Goal: Transaction & Acquisition: Purchase product/service

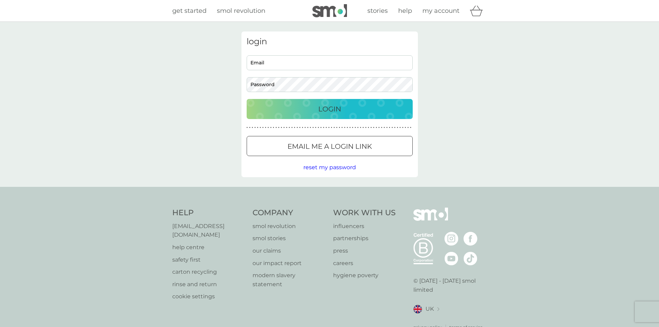
type input "[EMAIL_ADDRESS][DOMAIN_NAME]"
click at [358, 107] on div "Login" at bounding box center [330, 108] width 152 height 11
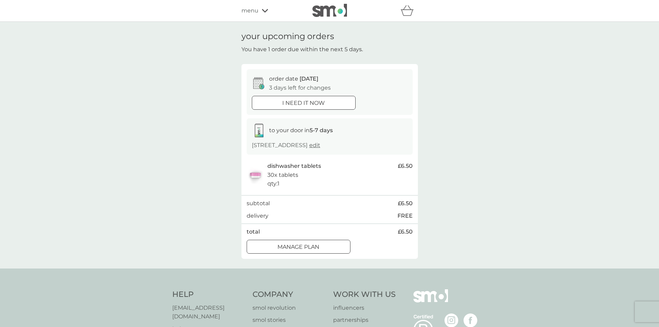
click at [273, 249] on div "Manage plan" at bounding box center [298, 247] width 103 height 9
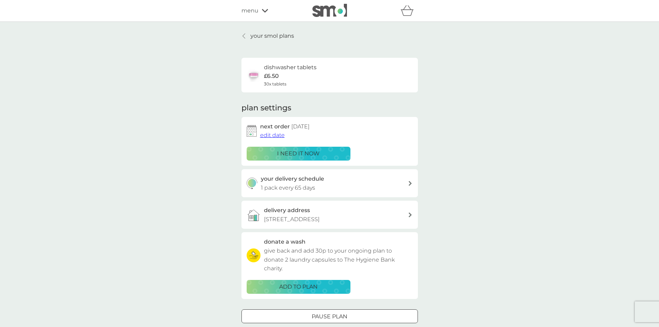
click at [273, 136] on span "edit date" at bounding box center [272, 135] width 25 height 7
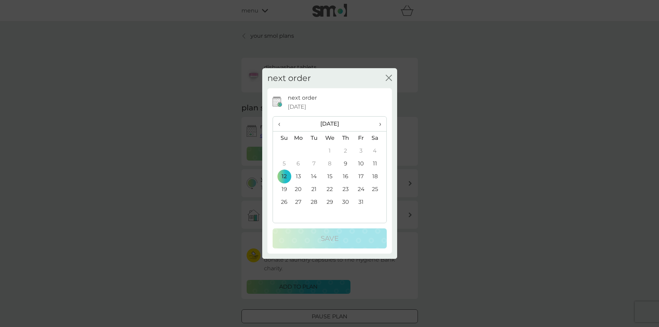
click at [361, 200] on td "31" at bounding box center [361, 201] width 16 height 13
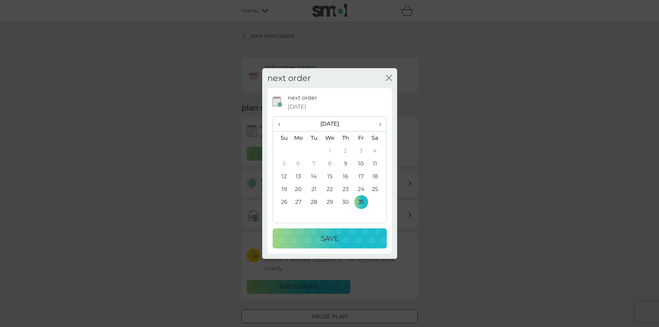
click at [347, 236] on div "Save" at bounding box center [330, 238] width 100 height 11
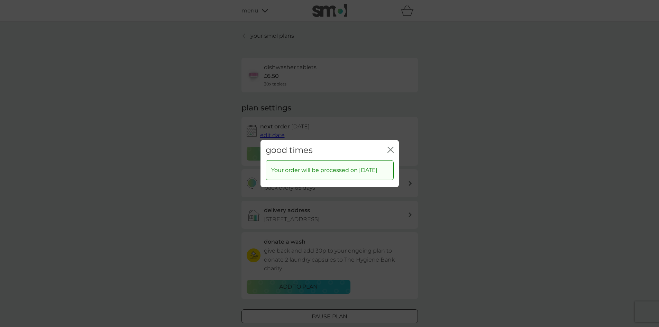
click at [390, 147] on icon "close" at bounding box center [389, 150] width 3 height 6
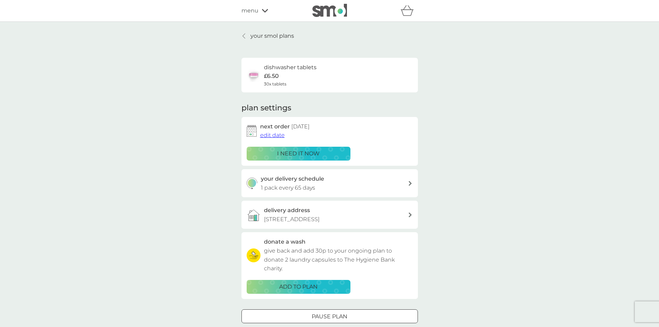
click at [262, 13] on div "menu" at bounding box center [271, 10] width 59 height 9
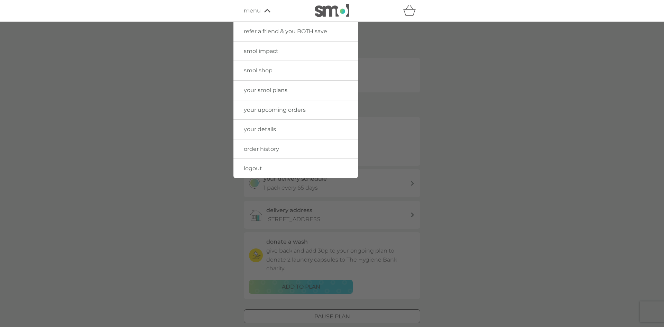
click at [255, 12] on span "menu" at bounding box center [252, 10] width 17 height 9
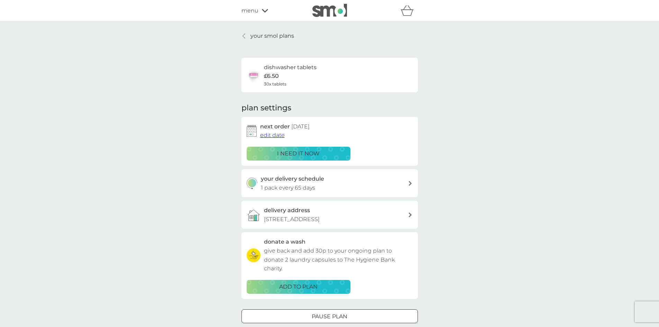
click at [246, 9] on span "menu" at bounding box center [250, 10] width 17 height 9
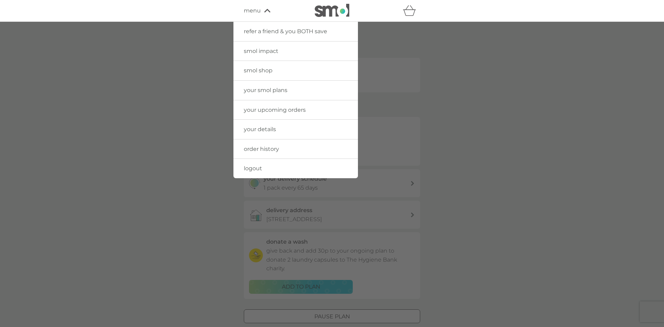
click at [246, 67] on span "smol shop" at bounding box center [258, 70] width 29 height 7
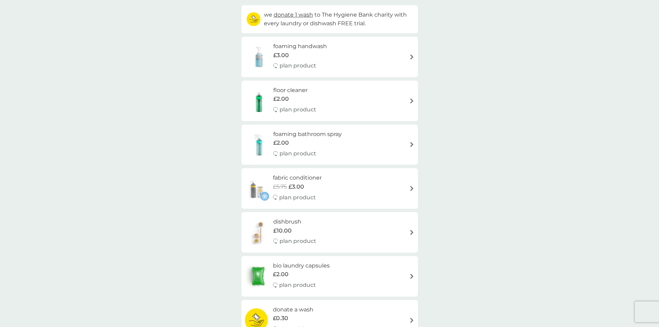
scroll to position [65, 0]
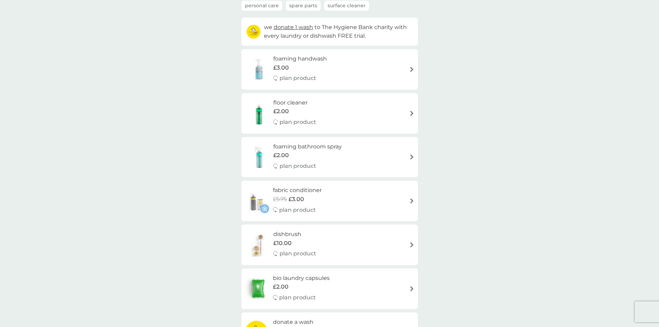
click at [281, 103] on h6 "floor cleaner" at bounding box center [294, 102] width 43 height 9
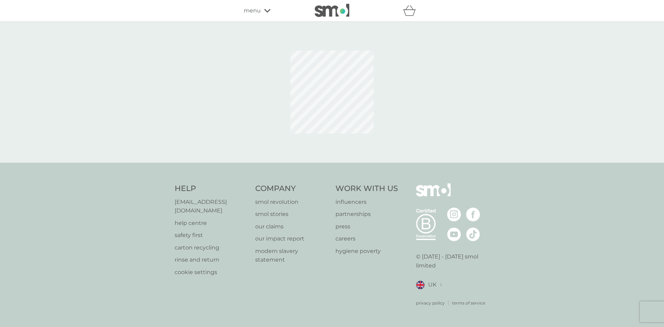
select select "84"
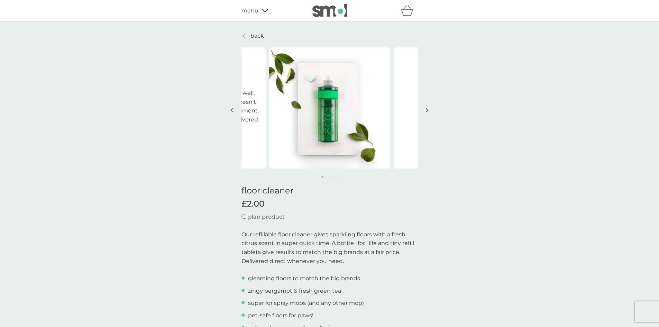
click at [428, 110] on img "button" at bounding box center [427, 110] width 3 height 5
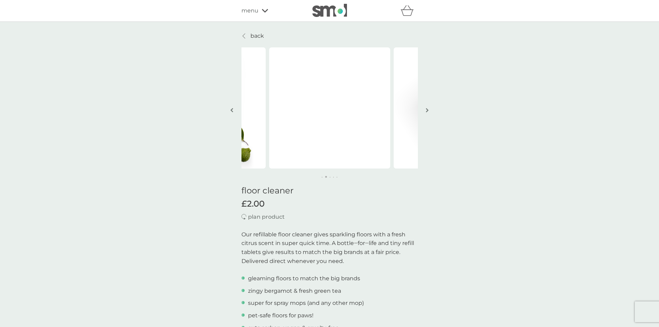
click at [428, 110] on img "button" at bounding box center [427, 110] width 3 height 5
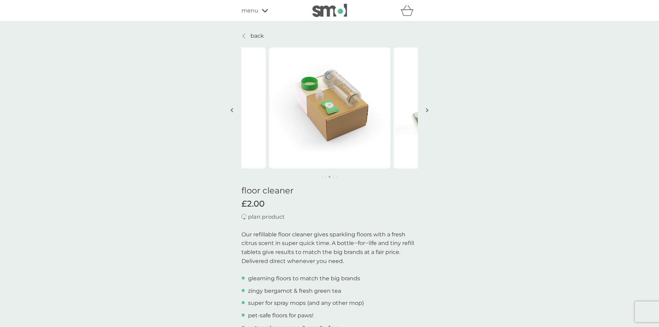
click at [428, 110] on img "button" at bounding box center [427, 110] width 3 height 5
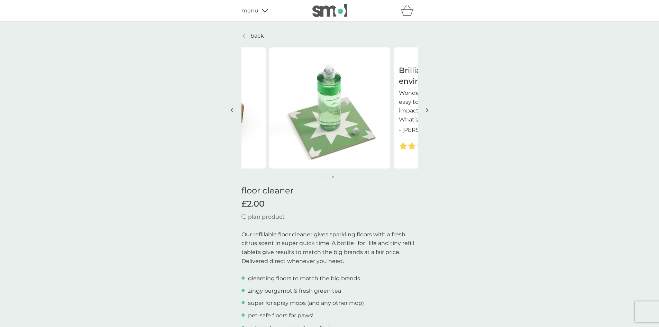
click at [428, 110] on img "button" at bounding box center [427, 110] width 3 height 5
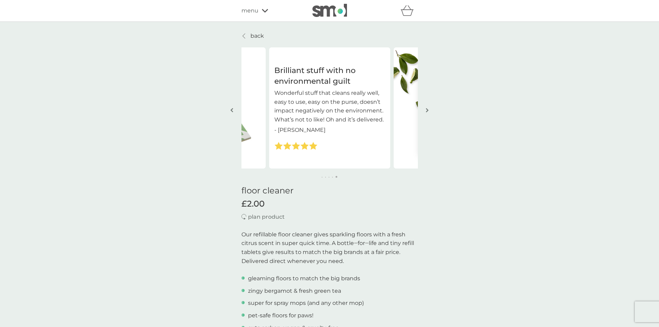
click at [428, 110] on img "button" at bounding box center [427, 110] width 3 height 5
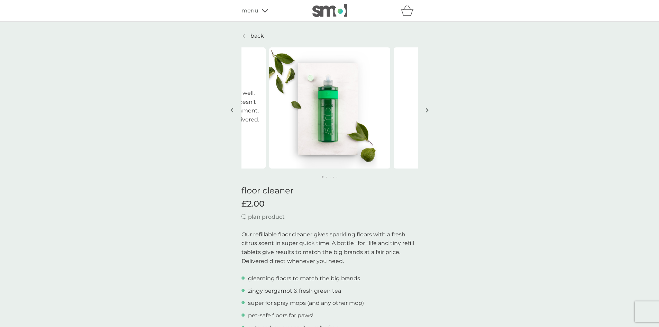
click at [428, 110] on img "button" at bounding box center [427, 110] width 3 height 5
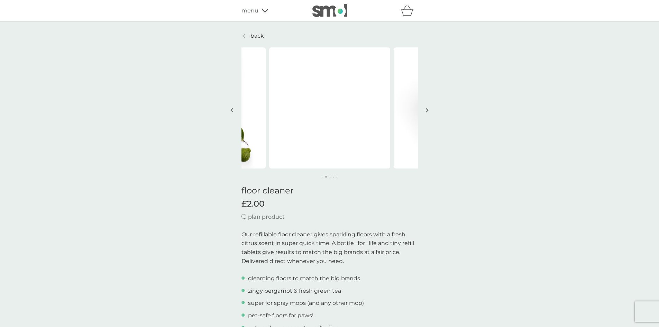
click at [428, 110] on img "button" at bounding box center [427, 110] width 3 height 5
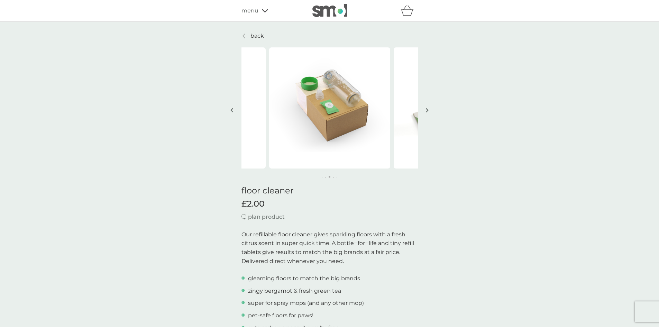
click at [428, 110] on img "button" at bounding box center [427, 110] width 3 height 5
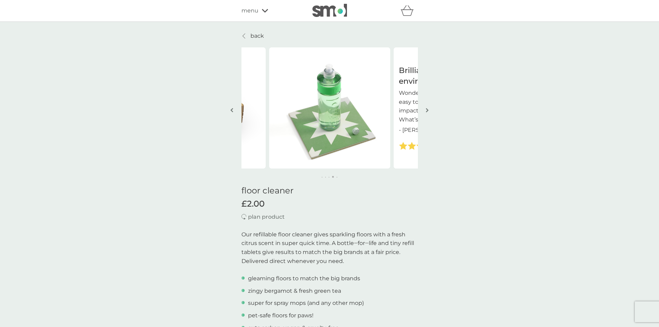
click at [428, 110] on img "button" at bounding box center [427, 110] width 3 height 5
